Goal: Transaction & Acquisition: Purchase product/service

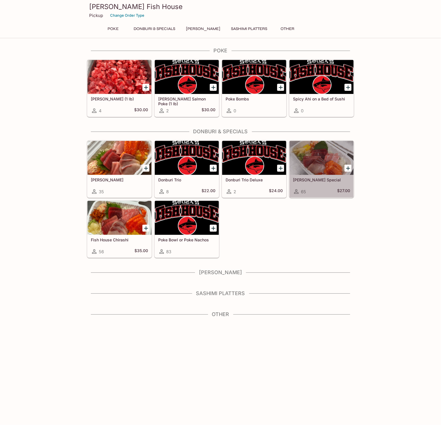
click at [333, 163] on div at bounding box center [321, 158] width 64 height 34
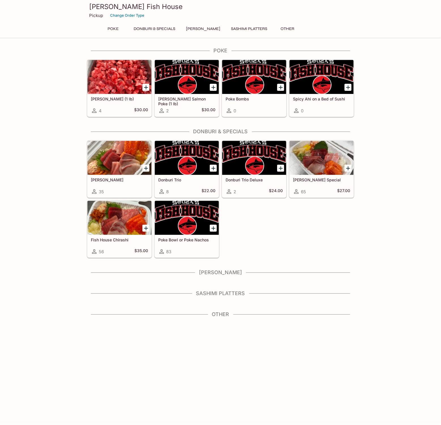
click at [111, 157] on div at bounding box center [119, 158] width 64 height 34
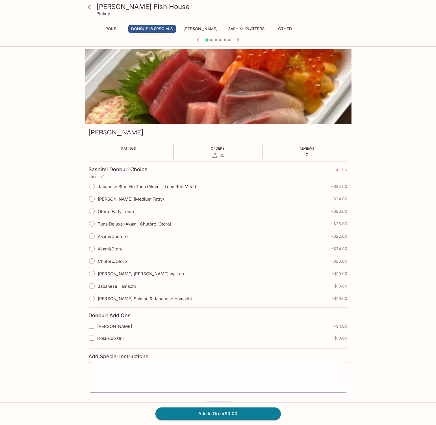
click at [110, 28] on button "Poke" at bounding box center [110, 29] width 25 height 8
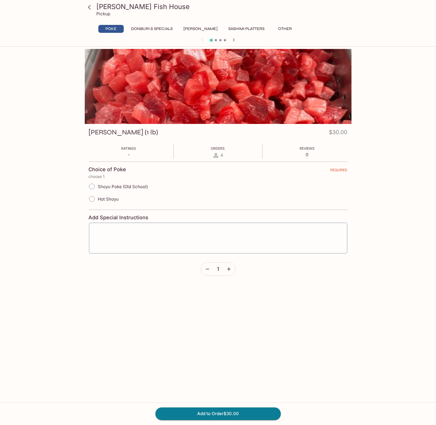
click at [238, 28] on button "Sashimi Platters" at bounding box center [247, 29] width 42 height 8
click at [200, 29] on button "[PERSON_NAME]" at bounding box center [201, 29] width 40 height 8
click at [279, 27] on button "Other" at bounding box center [285, 29] width 25 height 8
click at [150, 25] on button "Donburi & Specials" at bounding box center [152, 29] width 48 height 8
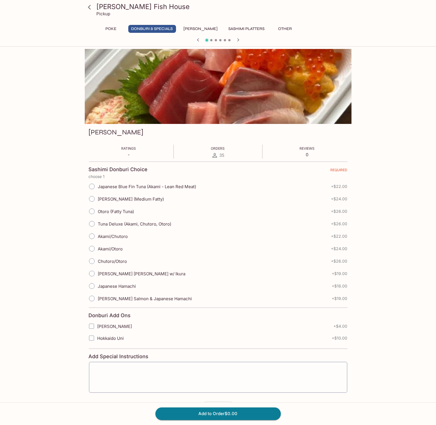
click at [123, 5] on h3 "[PERSON_NAME] Fish House" at bounding box center [223, 6] width 253 height 9
click at [103, 7] on h3 "[PERSON_NAME] Fish House" at bounding box center [223, 6] width 253 height 9
click at [88, 6] on icon at bounding box center [90, 7] width 10 height 10
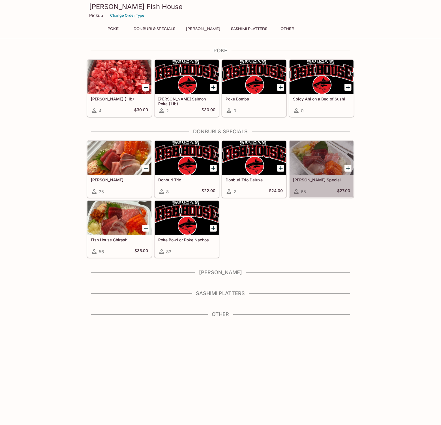
click at [326, 155] on div at bounding box center [321, 158] width 64 height 34
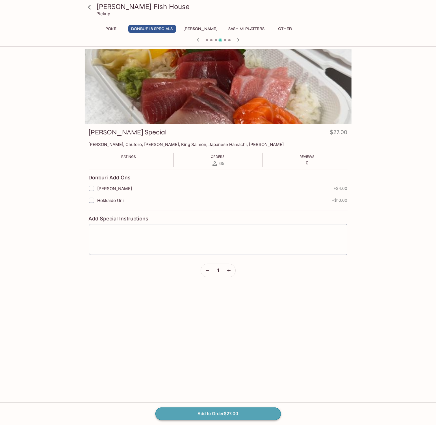
click at [222, 413] on button "Add to Order $27.00" at bounding box center [219, 413] width 126 height 12
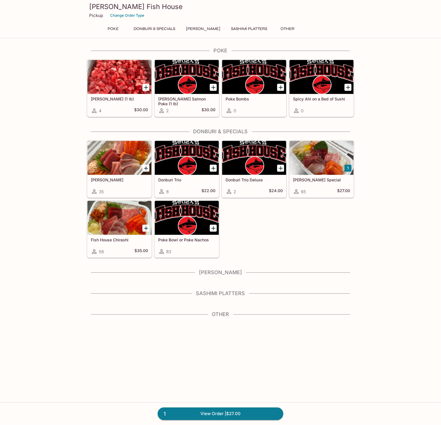
click at [127, 79] on div at bounding box center [119, 77] width 64 height 34
click at [189, 220] on div at bounding box center [187, 218] width 64 height 34
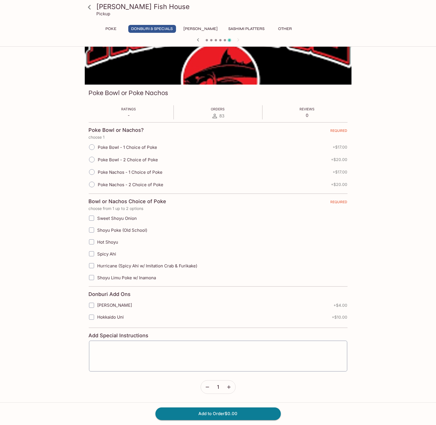
scroll to position [49, 0]
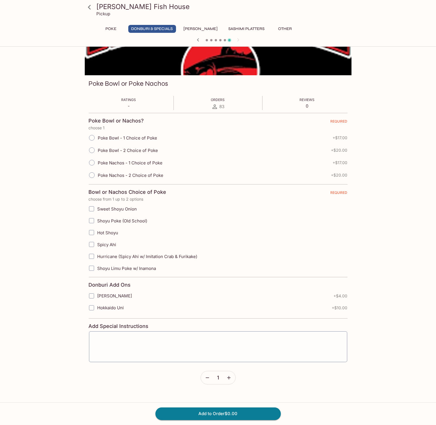
click at [98, 149] on span "Poke Bowl - 2 Choice of Poke" at bounding box center [128, 150] width 60 height 5
click at [98, 149] on input "Poke Bowl - 2 Choice of Poke" at bounding box center [92, 150] width 12 height 12
radio input "true"
click at [93, 256] on input "Hurricane (Spicy Ahi w/ Imitation Crab & Furikake)" at bounding box center [91, 256] width 11 height 11
checkbox input "true"
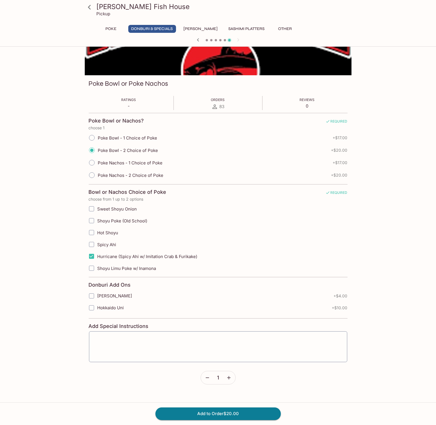
drag, startPoint x: 95, startPoint y: 129, endPoint x: 95, endPoint y: 126, distance: 2.9
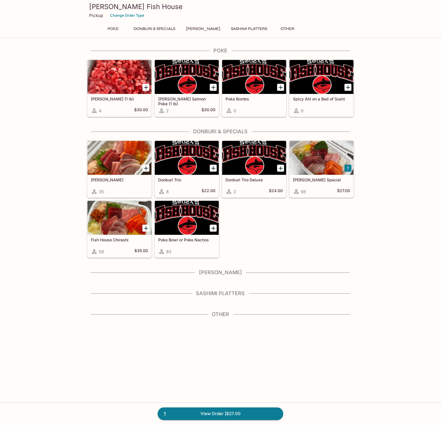
click at [111, 27] on button "Poke" at bounding box center [112, 29] width 25 height 8
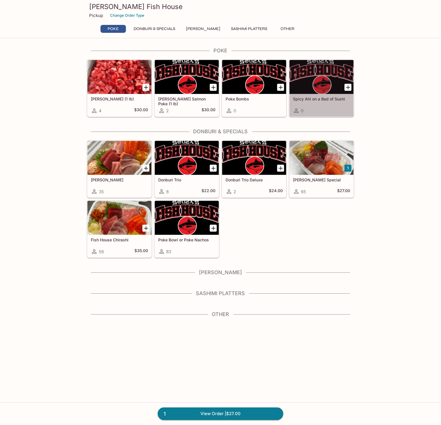
click at [323, 79] on div at bounding box center [321, 77] width 64 height 34
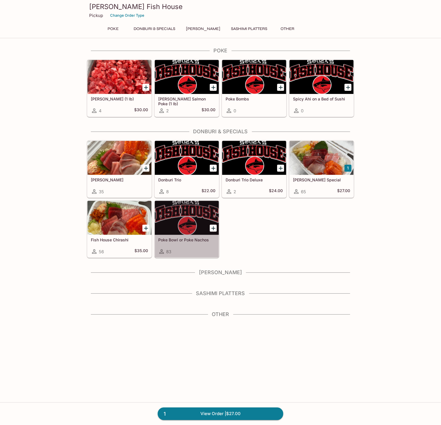
click at [191, 224] on div at bounding box center [187, 218] width 64 height 34
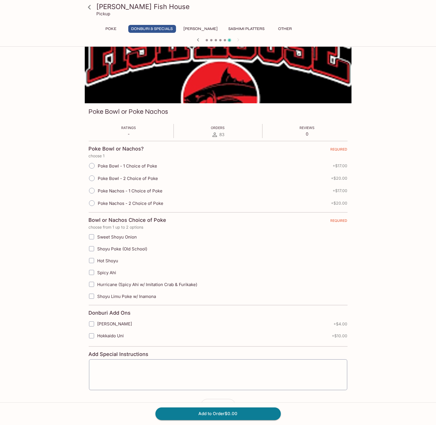
scroll to position [49, 0]
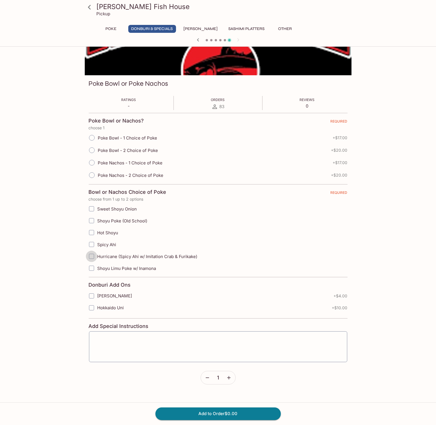
click at [92, 255] on input "Hurricane (Spicy Ahi w/ Imitation Crab & Furikake)" at bounding box center [91, 256] width 11 height 11
checkbox input "true"
click at [94, 148] on input "Poke Bowl - 2 Choice of Poke" at bounding box center [92, 150] width 12 height 12
radio input "true"
click at [90, 173] on input "Poke Nachos - 2 Choice of Poke" at bounding box center [92, 175] width 12 height 12
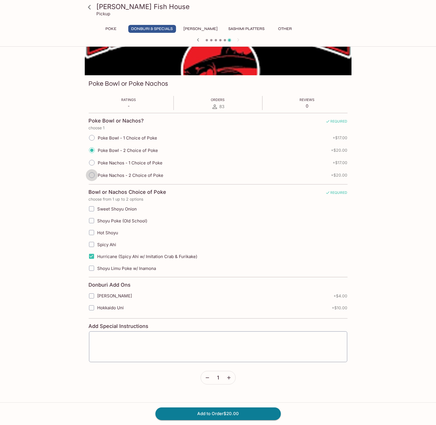
radio input "true"
click at [91, 230] on input "Hot Shoyu" at bounding box center [91, 232] width 11 height 11
click at [94, 269] on input "Shoyu Limu Poke w/ Inamona" at bounding box center [91, 267] width 11 height 11
click at [92, 232] on input "Hot Shoyu" at bounding box center [91, 232] width 11 height 11
checkbox input "false"
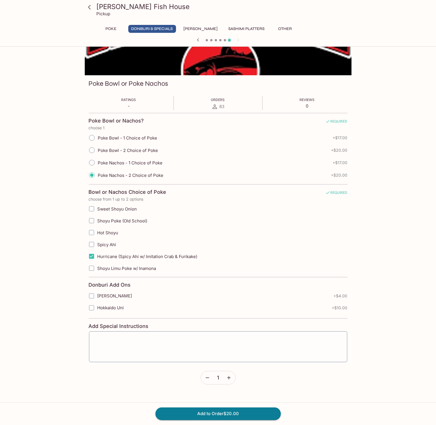
click at [89, 264] on input "Shoyu Limu Poke w/ Inamona" at bounding box center [91, 267] width 11 height 11
click at [92, 267] on input "Shoyu Limu Poke w/ Inamona" at bounding box center [91, 267] width 11 height 11
click at [94, 269] on input "Shoyu Limu Poke w/ Inamona" at bounding box center [91, 267] width 11 height 11
checkbox input "true"
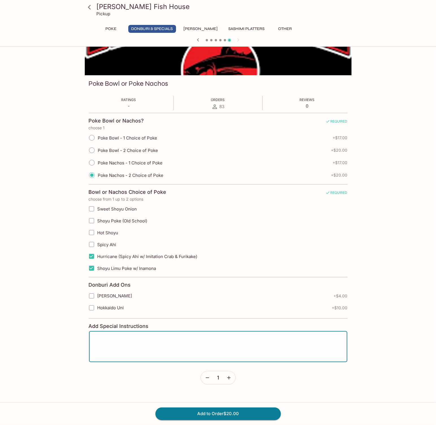
click at [187, 344] on textarea at bounding box center [218, 346] width 251 height 21
type textarea "Please keep chips and poke separate"
click at [217, 410] on button "Add to Order $20.00" at bounding box center [219, 413] width 126 height 12
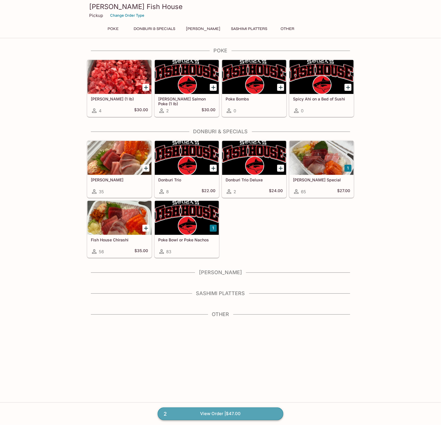
click at [212, 414] on link "2 View Order | $47.00" at bounding box center [221, 413] width 126 height 12
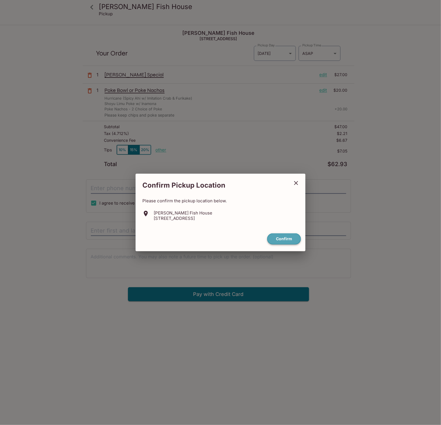
click at [279, 239] on button "Confirm" at bounding box center [284, 238] width 34 height 11
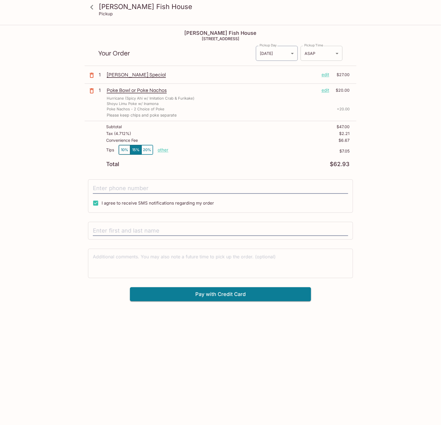
click at [310, 53] on body "[PERSON_NAME] Fish House Pickup [PERSON_NAME] Fish House [STREET_ADDRESS] Your …" at bounding box center [220, 237] width 441 height 425
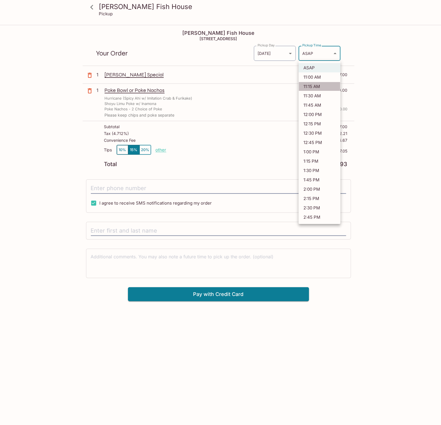
click at [312, 85] on li "11:15 AM" at bounding box center [319, 86] width 42 height 9
type input "[DATE]T21:15:39.000000Z"
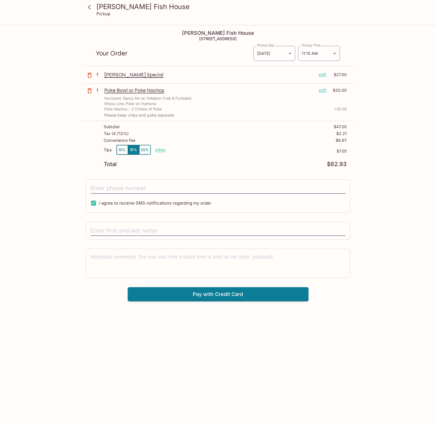
click at [120, 74] on p "[PERSON_NAME] Special" at bounding box center [210, 75] width 210 height 6
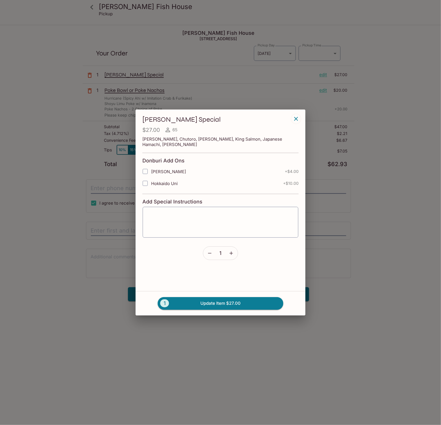
click at [364, 289] on div "[PERSON_NAME] Special $27.00 65 [PERSON_NAME], Chutoro, [PERSON_NAME], King Sal…" at bounding box center [220, 212] width 441 height 425
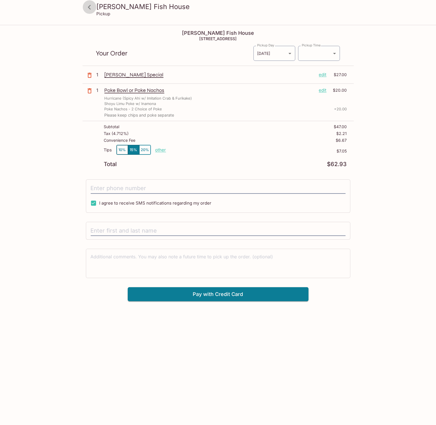
click at [89, 7] on icon at bounding box center [89, 7] width 3 height 5
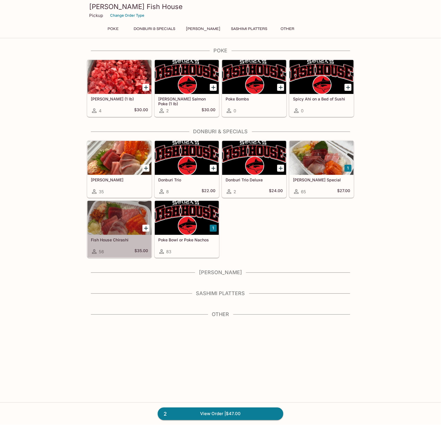
click at [113, 224] on div at bounding box center [119, 218] width 64 height 34
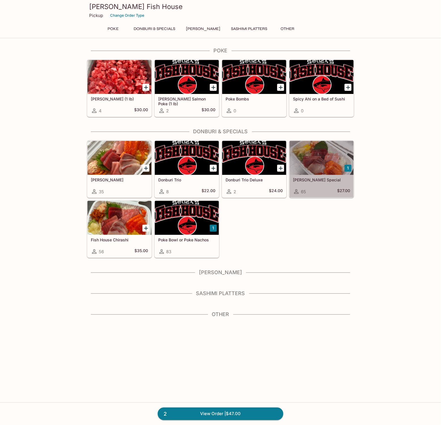
click at [331, 155] on div at bounding box center [321, 158] width 64 height 34
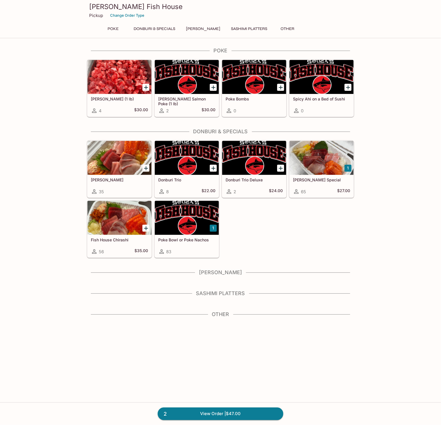
click at [97, 219] on div at bounding box center [119, 218] width 64 height 34
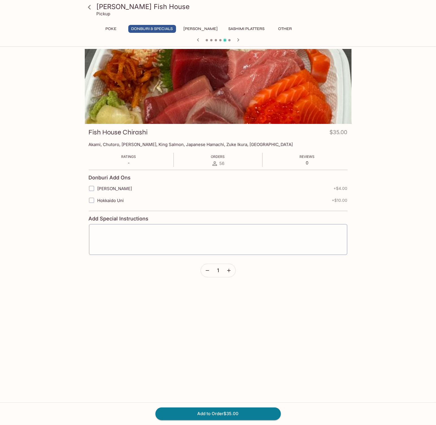
click at [108, 188] on span "[PERSON_NAME]" at bounding box center [115, 188] width 35 height 5
click at [97, 188] on input "[PERSON_NAME]" at bounding box center [91, 188] width 11 height 11
checkbox input "true"
click at [113, 203] on label "Hokkaido Uni" at bounding box center [182, 200] width 192 height 12
click at [97, 203] on input "Hokkaido Uni" at bounding box center [91, 200] width 11 height 11
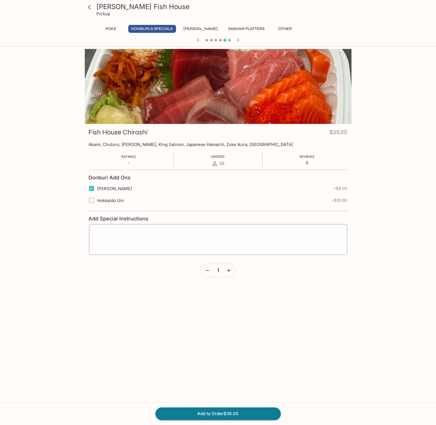
checkbox input "true"
click at [224, 414] on button "Add to Order $49.00" at bounding box center [219, 413] width 126 height 12
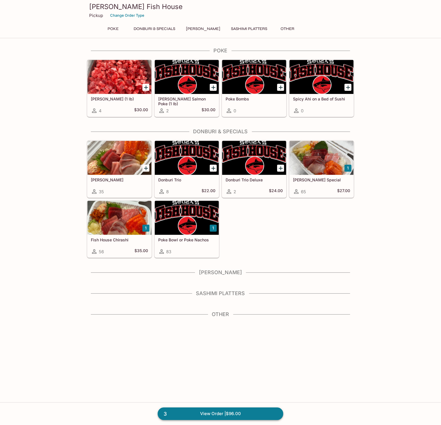
click at [231, 411] on link "3 View Order | $96.00" at bounding box center [221, 413] width 126 height 12
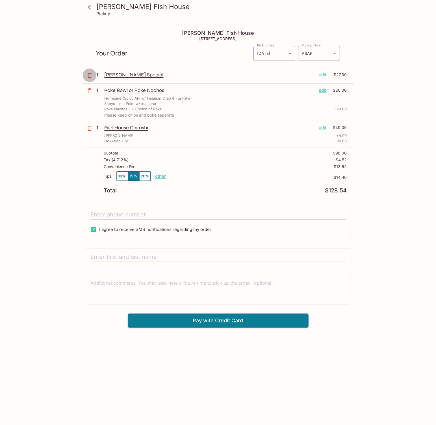
click at [90, 76] on icon "button" at bounding box center [89, 75] width 7 height 7
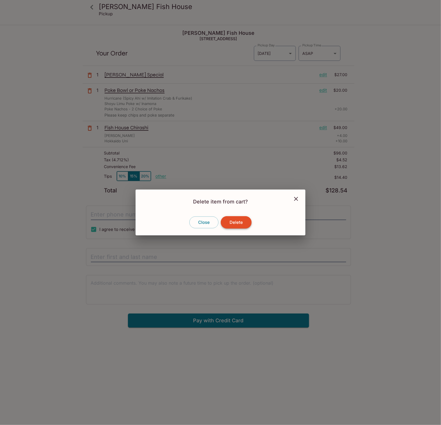
click at [237, 225] on button "Delete" at bounding box center [236, 222] width 31 height 12
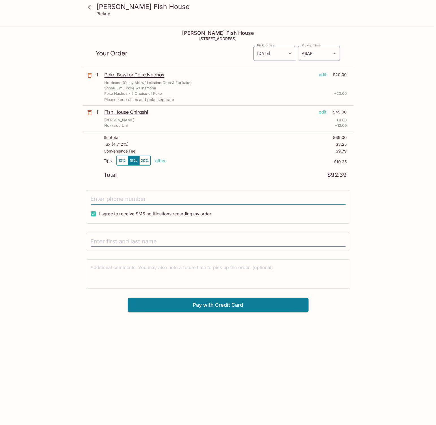
click at [146, 198] on input "tel" at bounding box center [218, 199] width 255 height 11
type input "[PHONE_NUMBER]"
click at [145, 238] on input "text" at bounding box center [218, 241] width 255 height 11
type input "[PERSON_NAME]"
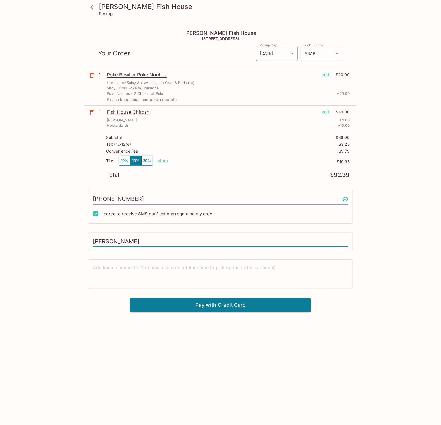
click at [316, 54] on body "[PERSON_NAME] Fish House Pickup [PERSON_NAME] Fish House [STREET_ADDRESS] Your …" at bounding box center [220, 237] width 441 height 425
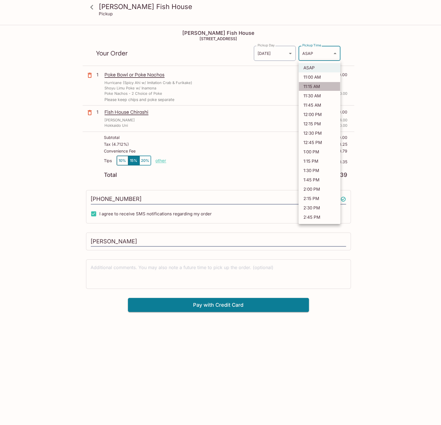
click at [315, 87] on li "11:15 AM" at bounding box center [319, 86] width 42 height 9
type input "[DATE]T21:15:28.000000Z"
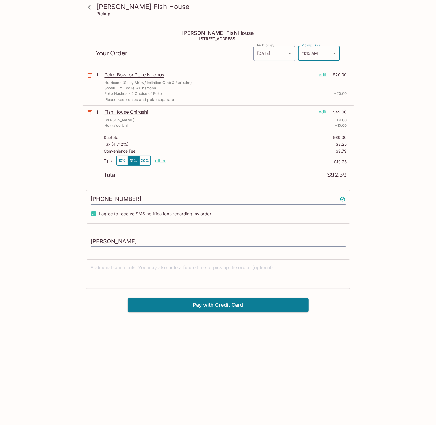
click at [182, 265] on textarea at bounding box center [218, 274] width 255 height 20
type textarea "Pickup at 11:15 [DATE]"
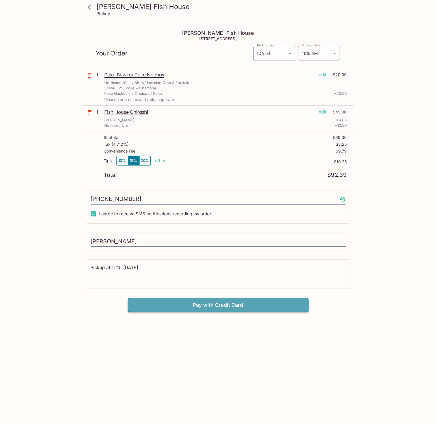
click at [226, 304] on button "Pay with Credit Card" at bounding box center [218, 305] width 181 height 14
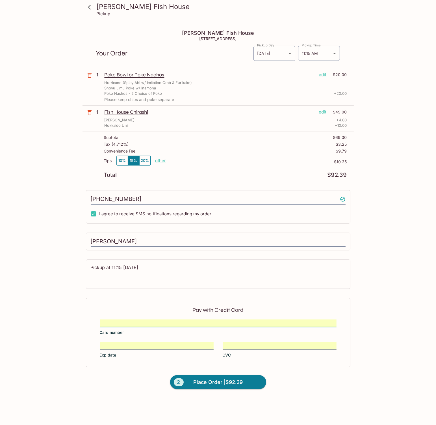
scroll to position [25, 0]
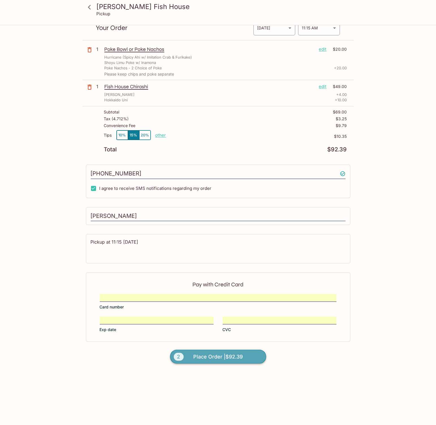
click at [210, 353] on span "Place Order | $92.39" at bounding box center [217, 356] width 49 height 9
